Goal: Task Accomplishment & Management: Use online tool/utility

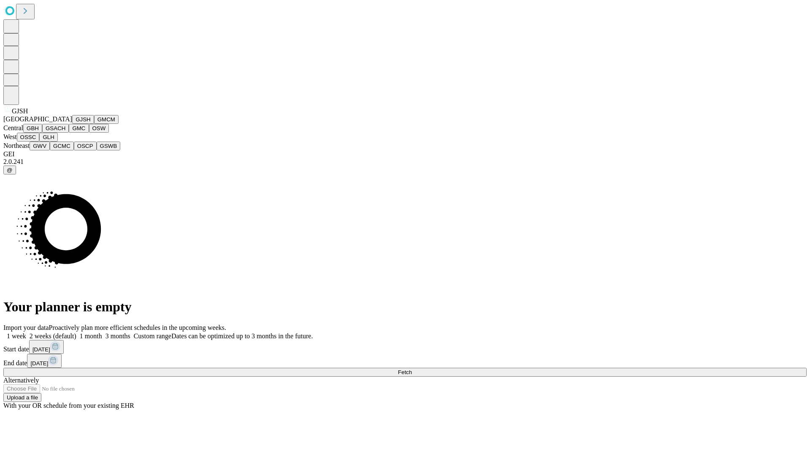
click at [72, 124] on button "GJSH" at bounding box center [83, 119] width 22 height 9
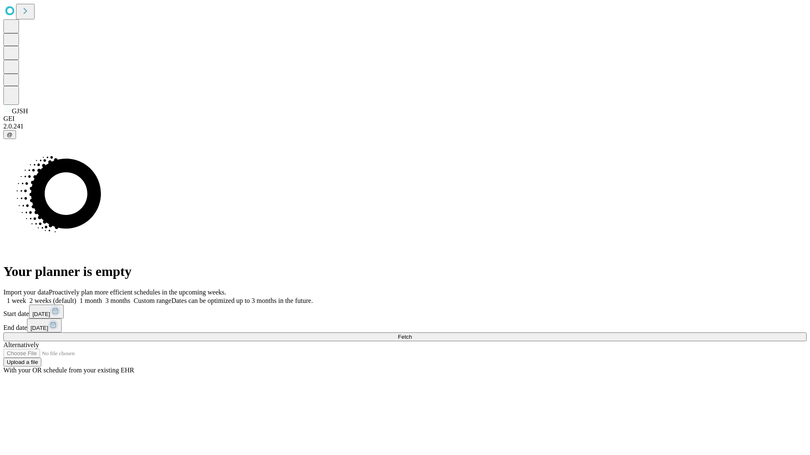
click at [102, 297] on label "1 month" at bounding box center [89, 300] width 26 height 7
click at [412, 334] on span "Fetch" at bounding box center [405, 337] width 14 height 6
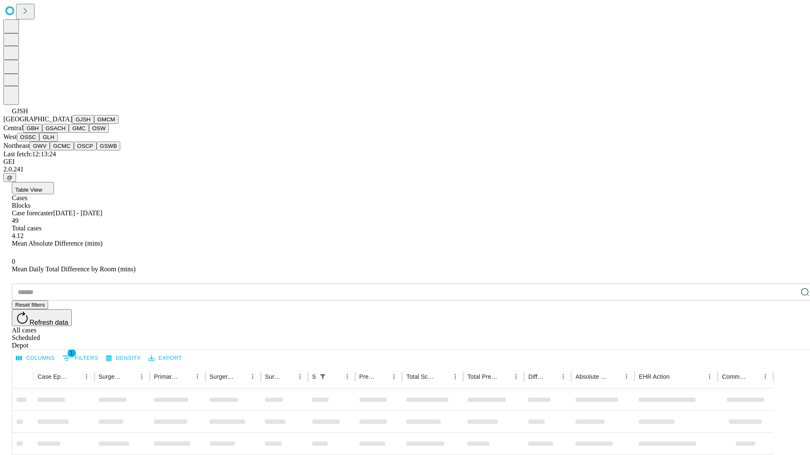
click at [94, 124] on button "GMCM" at bounding box center [106, 119] width 24 height 9
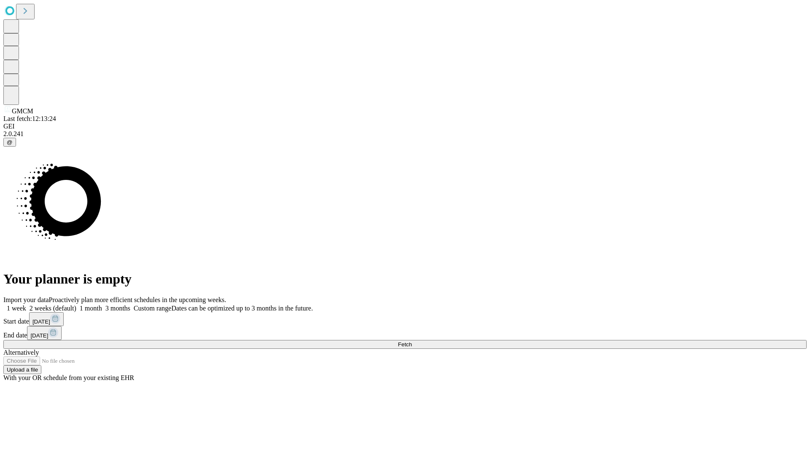
click at [102, 305] on label "1 month" at bounding box center [89, 308] width 26 height 7
click at [412, 342] on span "Fetch" at bounding box center [405, 345] width 14 height 6
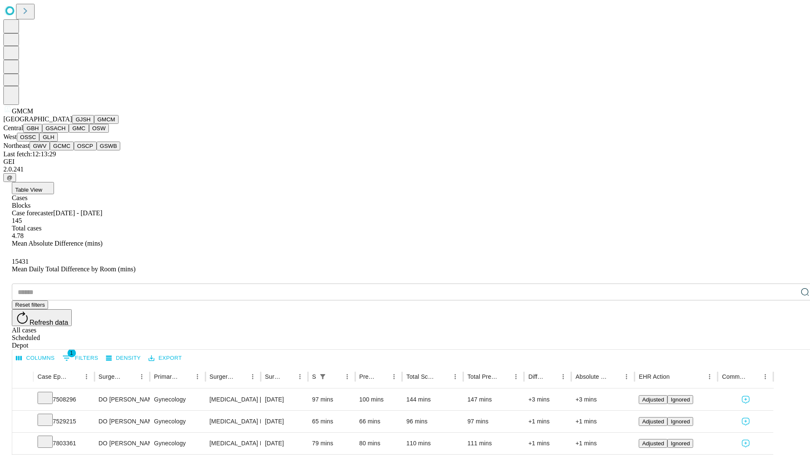
click at [42, 133] on button "GBH" at bounding box center [32, 128] width 19 height 9
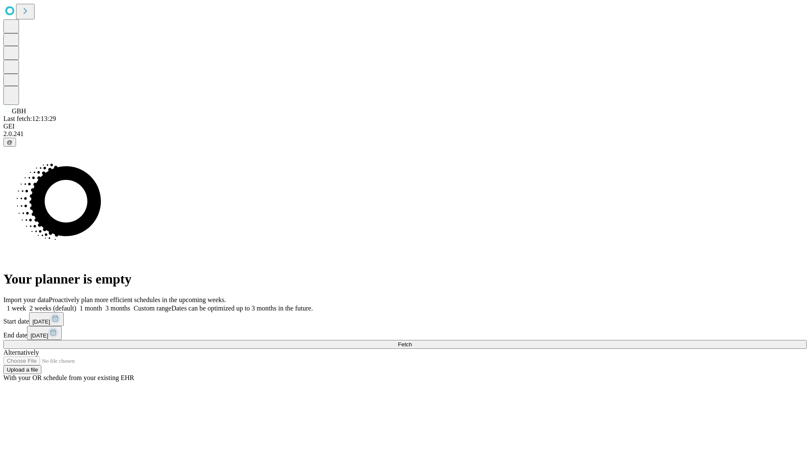
click at [412, 342] on span "Fetch" at bounding box center [405, 345] width 14 height 6
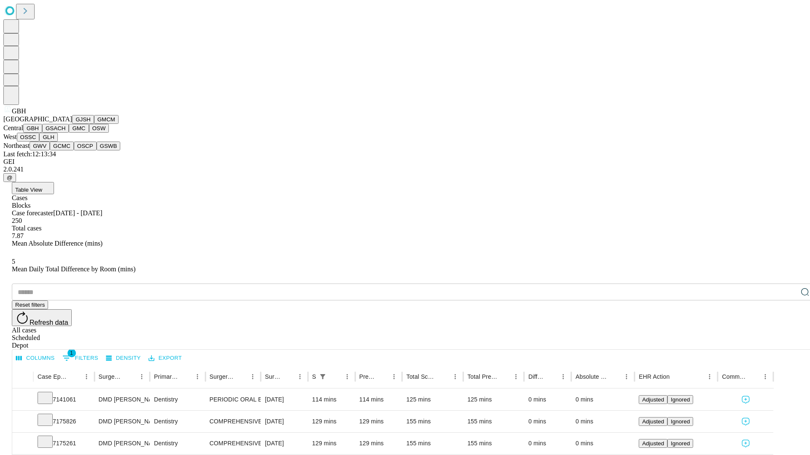
click at [65, 133] on button "GSACH" at bounding box center [55, 128] width 27 height 9
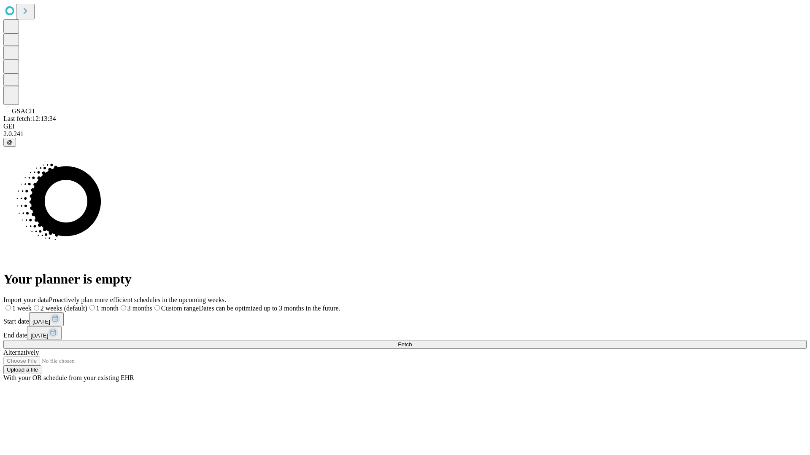
click at [118, 305] on label "1 month" at bounding box center [102, 308] width 31 height 7
click at [412, 342] on span "Fetch" at bounding box center [405, 345] width 14 height 6
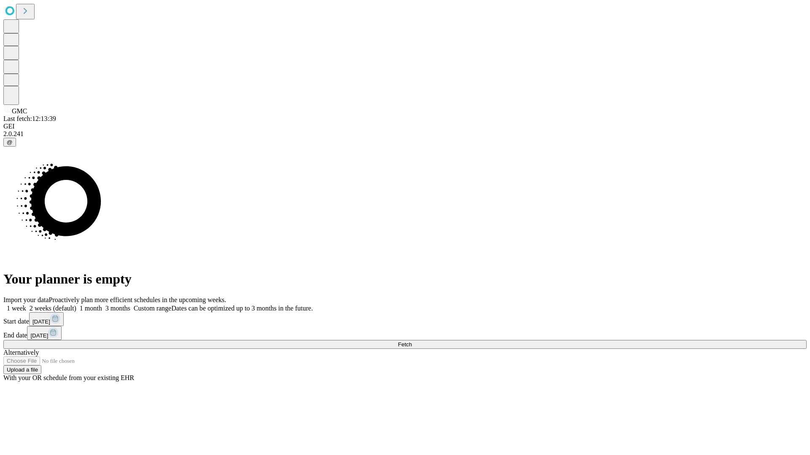
click at [102, 305] on label "1 month" at bounding box center [89, 308] width 26 height 7
click at [412, 342] on span "Fetch" at bounding box center [405, 345] width 14 height 6
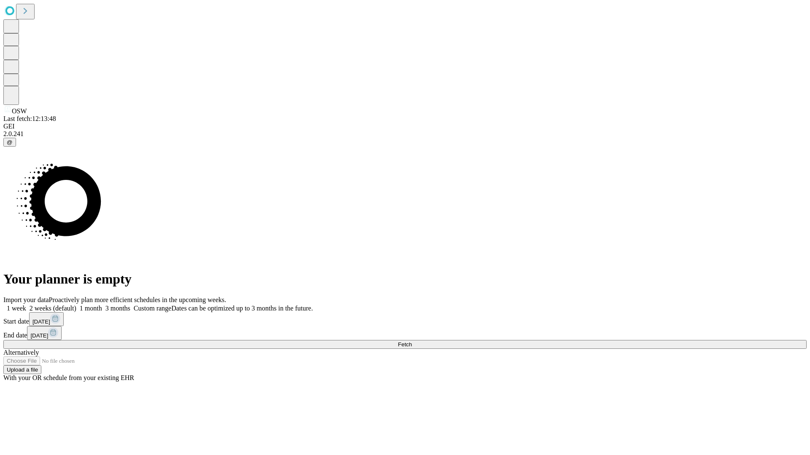
click at [412, 342] on span "Fetch" at bounding box center [405, 345] width 14 height 6
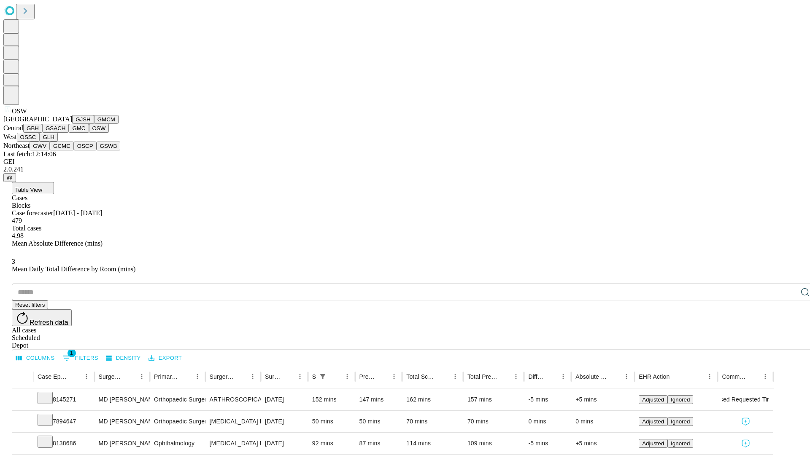
click at [40, 142] on button "OSSC" at bounding box center [28, 137] width 23 height 9
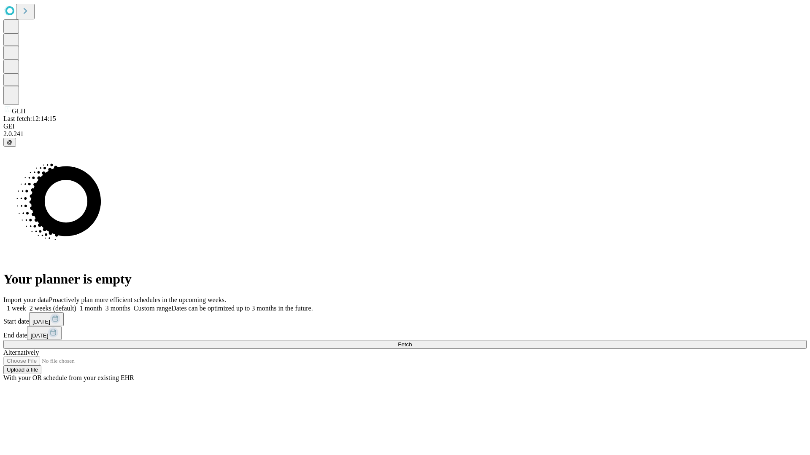
click at [102, 305] on label "1 month" at bounding box center [89, 308] width 26 height 7
click at [412, 342] on span "Fetch" at bounding box center [405, 345] width 14 height 6
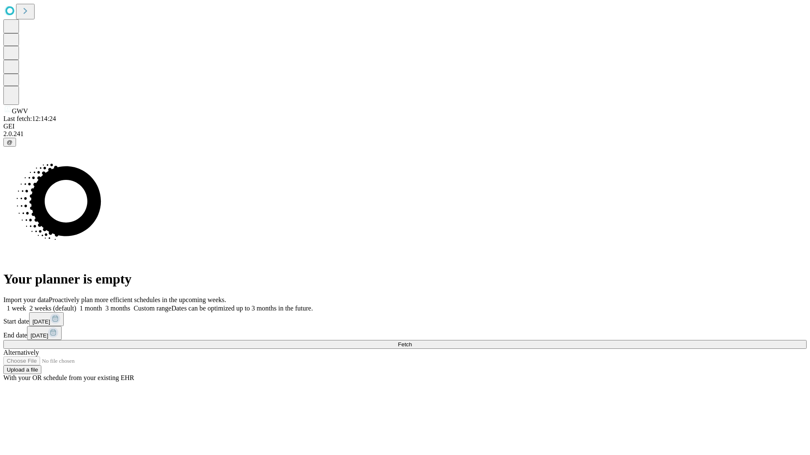
click at [102, 305] on label "1 month" at bounding box center [89, 308] width 26 height 7
click at [412, 342] on span "Fetch" at bounding box center [405, 345] width 14 height 6
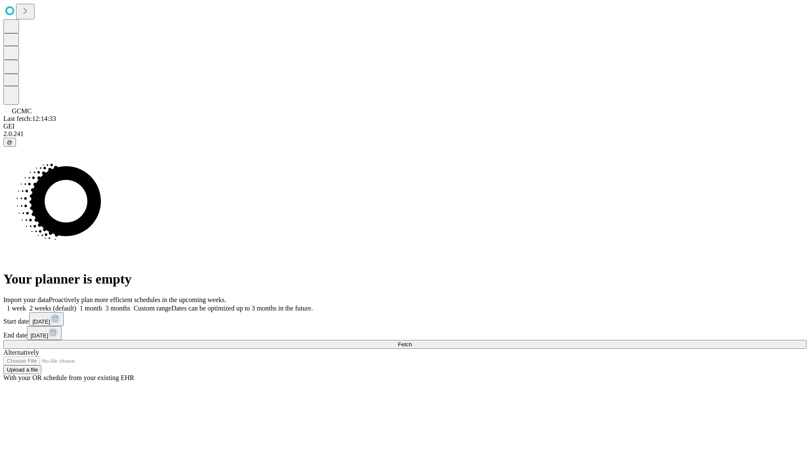
click at [412, 342] on span "Fetch" at bounding box center [405, 345] width 14 height 6
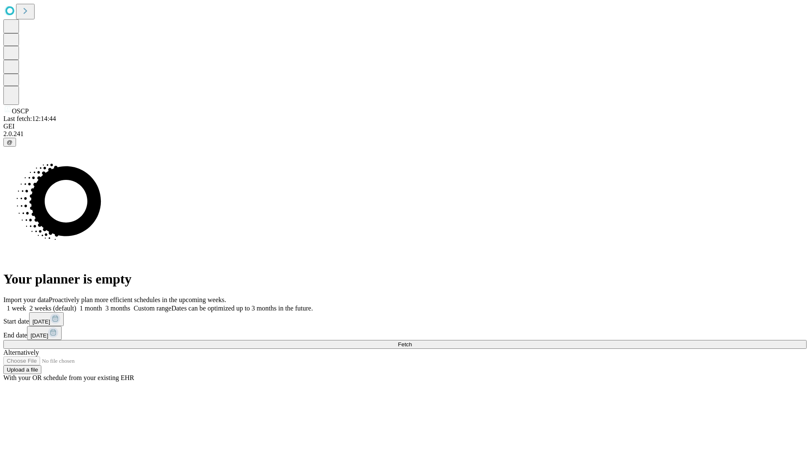
click at [102, 305] on label "1 month" at bounding box center [89, 308] width 26 height 7
click at [412, 342] on span "Fetch" at bounding box center [405, 345] width 14 height 6
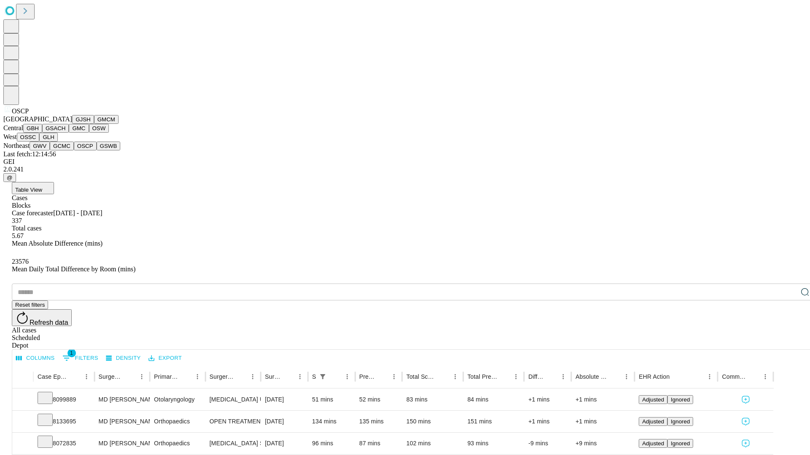
click at [97, 151] on button "GSWB" at bounding box center [109, 146] width 24 height 9
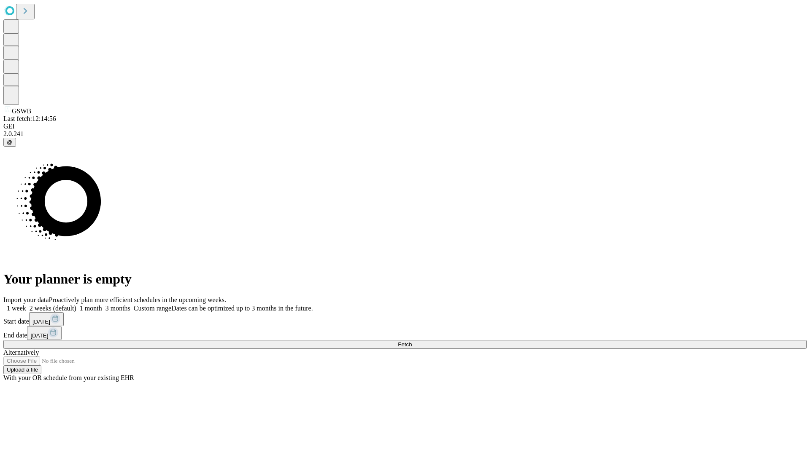
click at [102, 305] on label "1 month" at bounding box center [89, 308] width 26 height 7
click at [412, 342] on span "Fetch" at bounding box center [405, 345] width 14 height 6
